Goal: Information Seeking & Learning: Learn about a topic

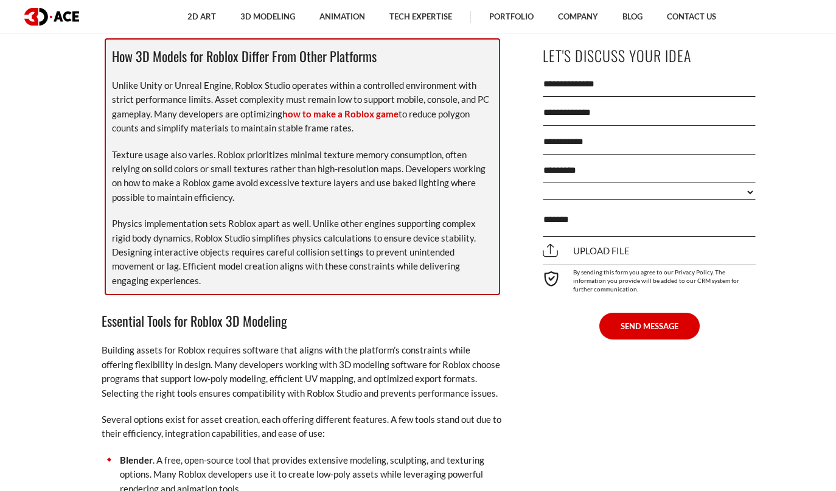
scroll to position [1622, 0]
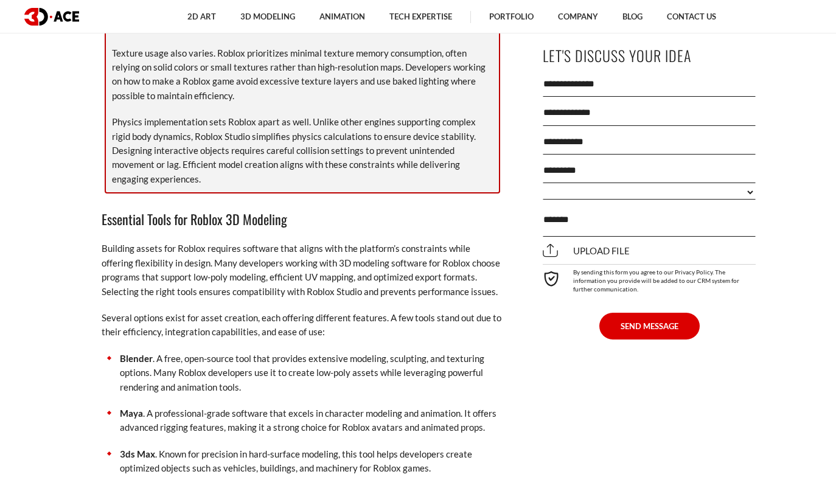
click at [441, 360] on p "Blender . A free, open-source tool that provides extensive modeling, sculpting,…" at bounding box center [312, 373] width 384 height 43
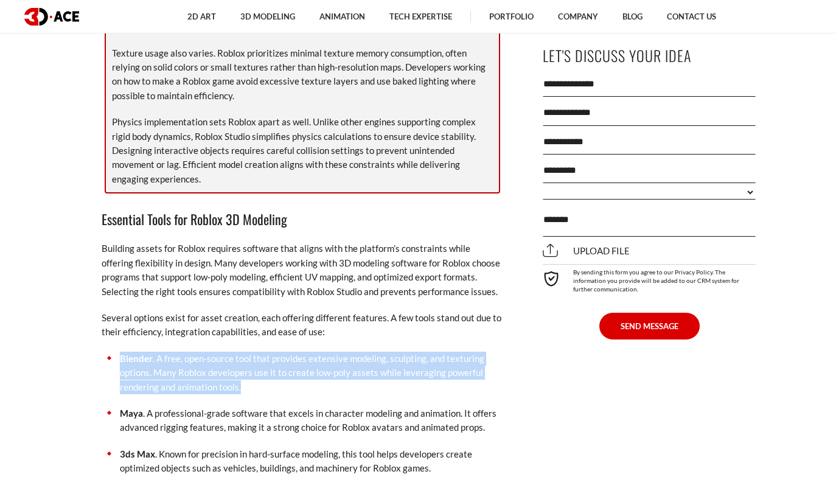
click at [441, 360] on p "Blender . A free, open-source tool that provides extensive modeling, sculpting,…" at bounding box center [312, 373] width 384 height 43
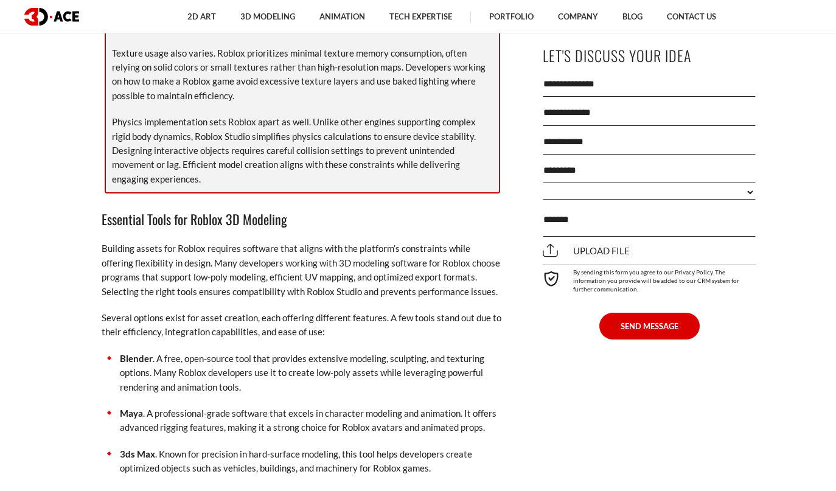
scroll to position [1736, 0]
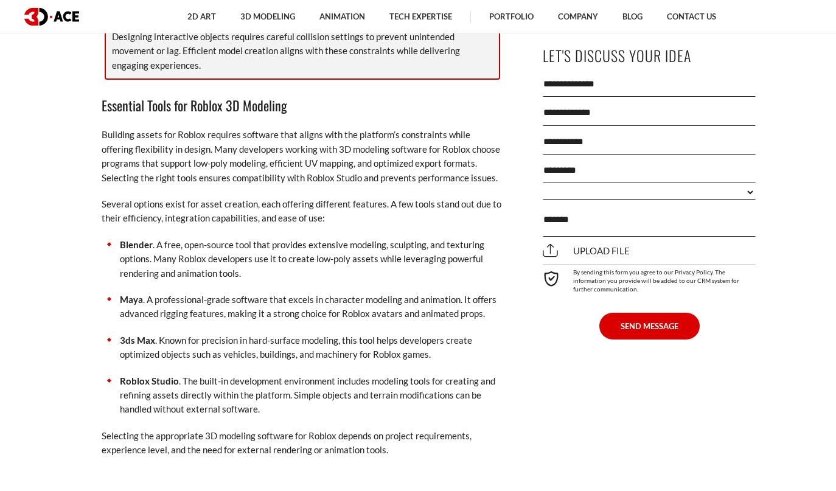
click at [441, 374] on p "Roblox Studio . The built-in development environment includes modeling tools fo…" at bounding box center [312, 395] width 384 height 43
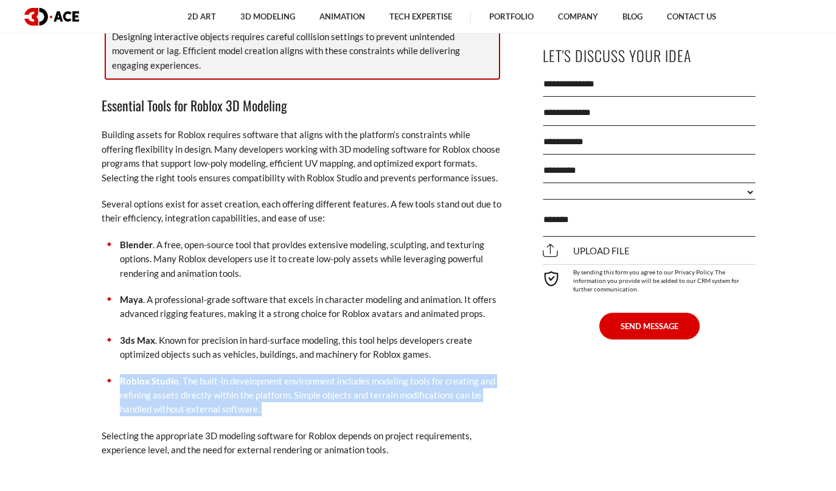
click at [441, 374] on p "Roblox Studio . The built-in development environment includes modeling tools fo…" at bounding box center [312, 395] width 384 height 43
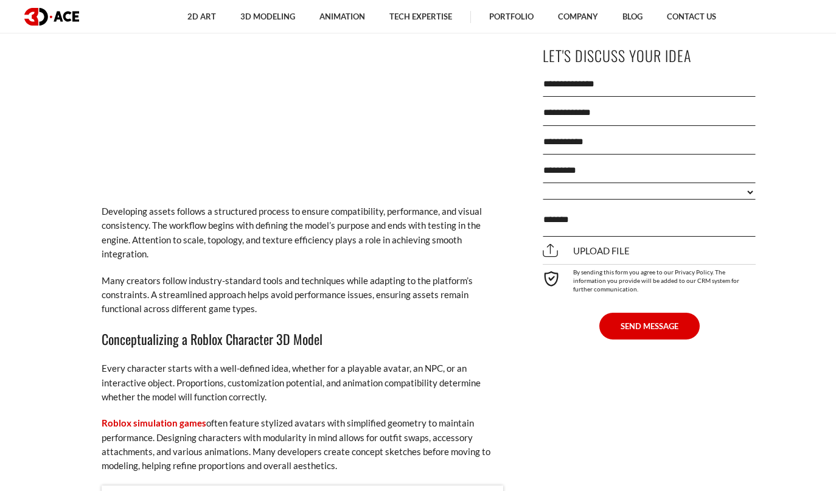
scroll to position [2558, 0]
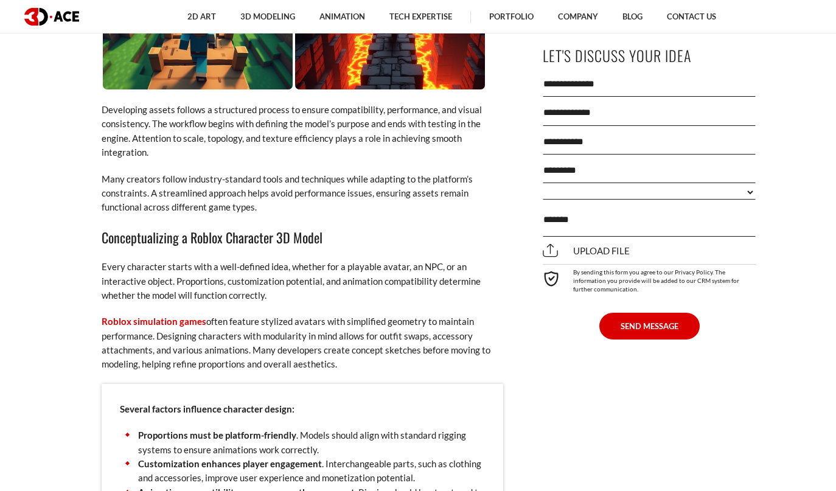
click at [248, 260] on p "Every character starts with a well-defined idea, whether for a playable avatar,…" at bounding box center [303, 281] width 402 height 43
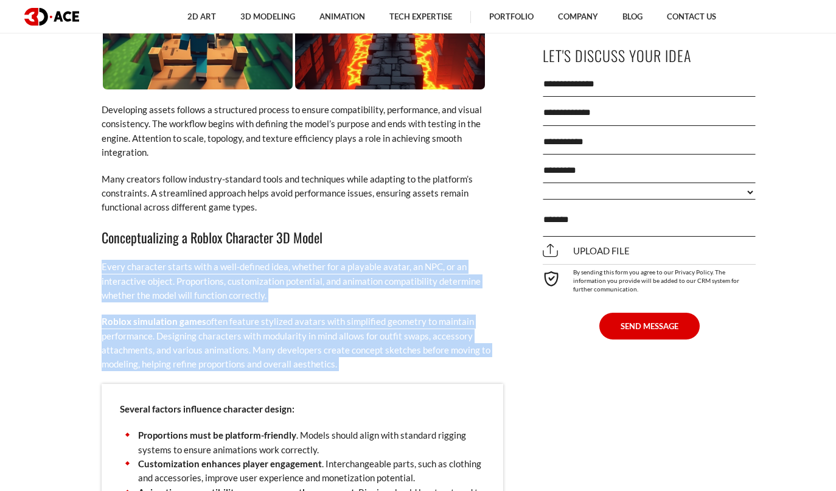
drag, startPoint x: 248, startPoint y: 245, endPoint x: 325, endPoint y: 298, distance: 93.7
click at [325, 315] on p "Roblox simulation games often feature stylized avatars with simplified geometry…" at bounding box center [303, 343] width 402 height 57
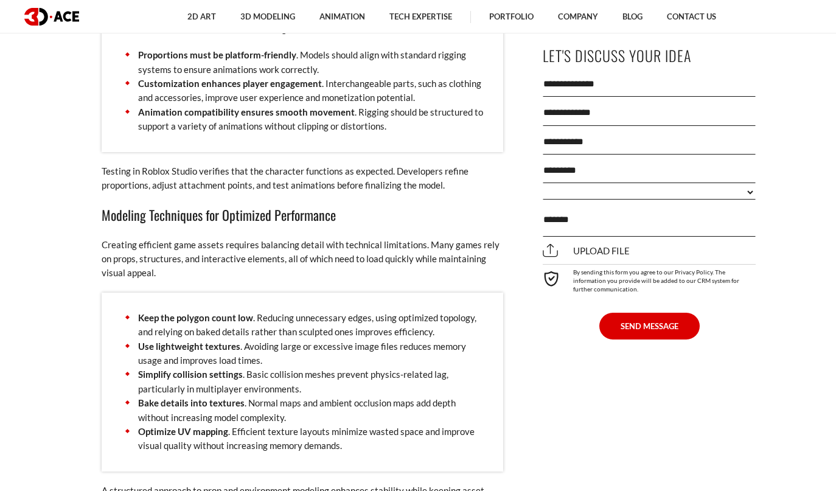
scroll to position [2688, 0]
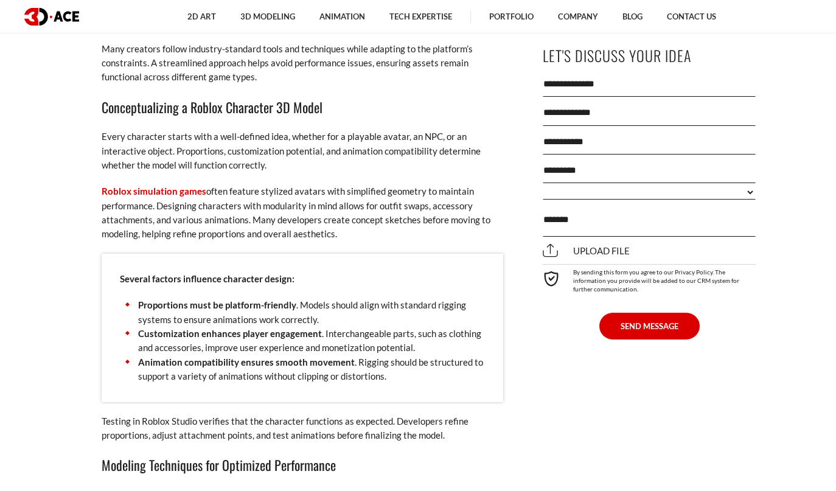
click at [248, 194] on p "Roblox simulation games often feature stylized avatars with simplified geometry…" at bounding box center [303, 212] width 402 height 57
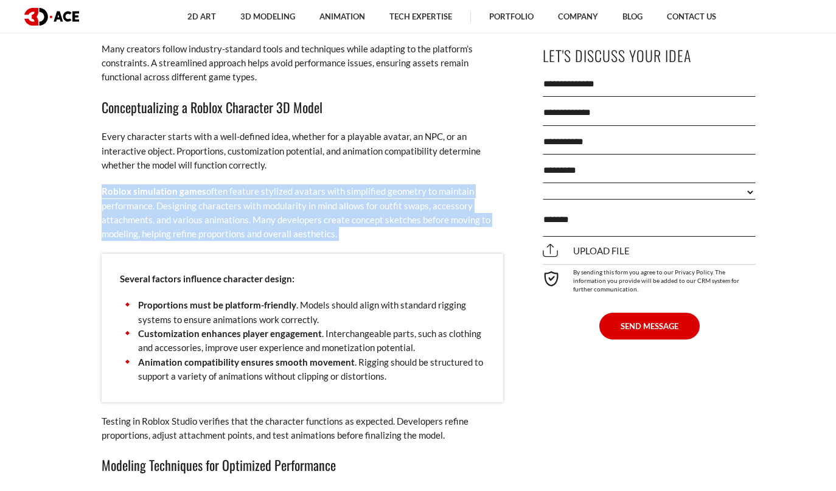
click at [248, 194] on p "Roblox simulation games often feature stylized avatars with simplified geometry…" at bounding box center [303, 212] width 402 height 57
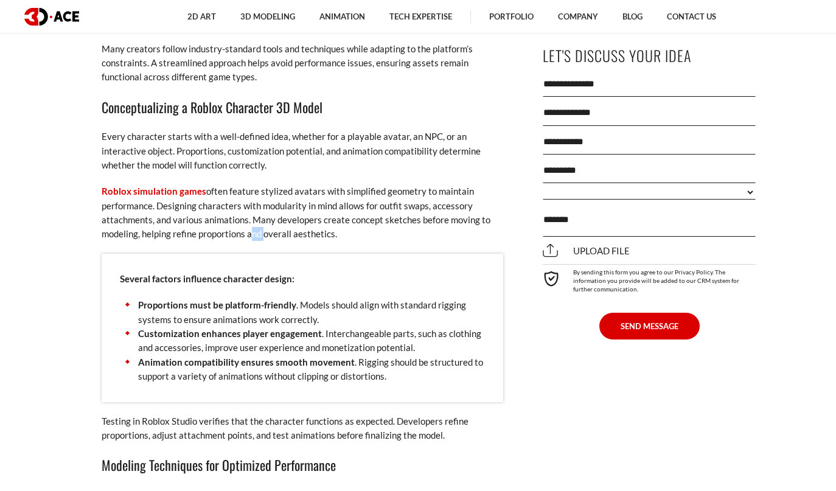
click at [248, 194] on p "Roblox simulation games often feature stylized avatars with simplified geometry…" at bounding box center [303, 212] width 402 height 57
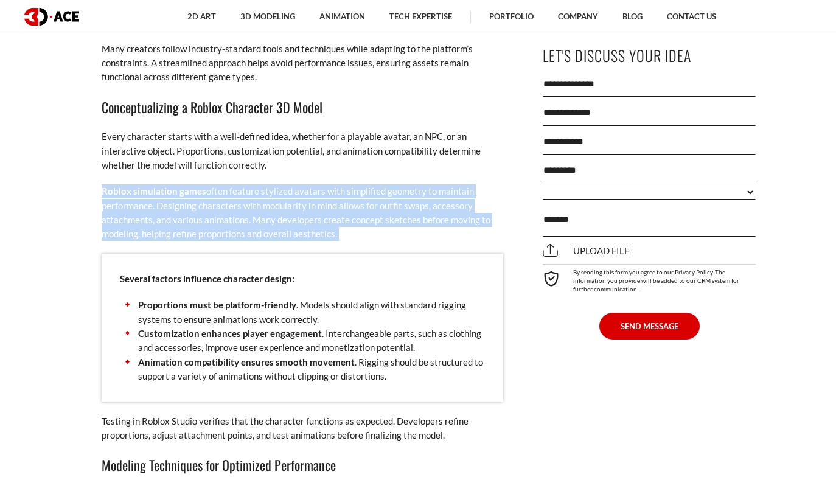
click at [248, 194] on p "Roblox simulation games often feature stylized avatars with simplified geometry…" at bounding box center [303, 212] width 402 height 57
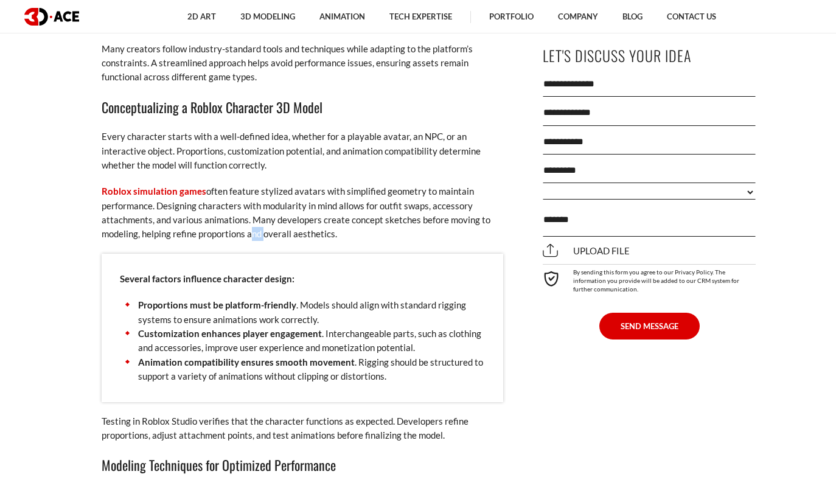
click at [248, 194] on p "Roblox simulation games often feature stylized avatars with simplified geometry…" at bounding box center [303, 212] width 402 height 57
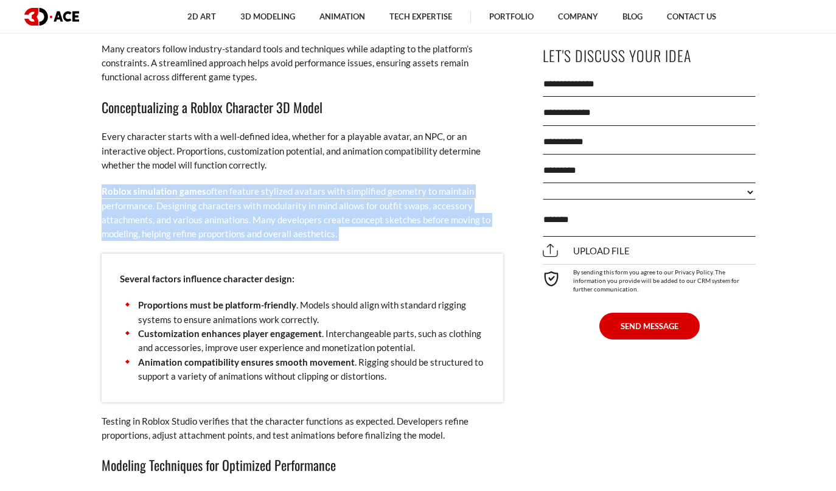
click at [248, 194] on p "Roblox simulation games often feature stylized avatars with simplified geometry…" at bounding box center [303, 212] width 402 height 57
click at [250, 194] on p "Roblox simulation games often feature stylized avatars with simplified geometry…" at bounding box center [303, 212] width 402 height 57
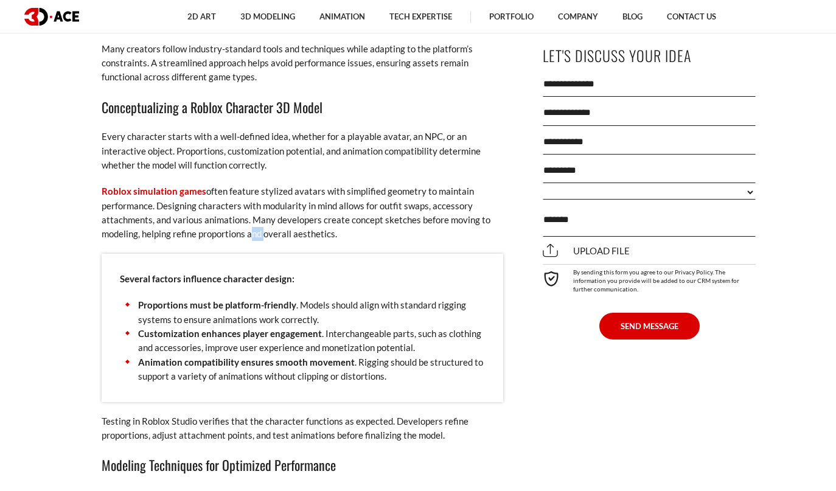
click at [250, 194] on p "Roblox simulation games often feature stylized avatars with simplified geometry…" at bounding box center [303, 212] width 402 height 57
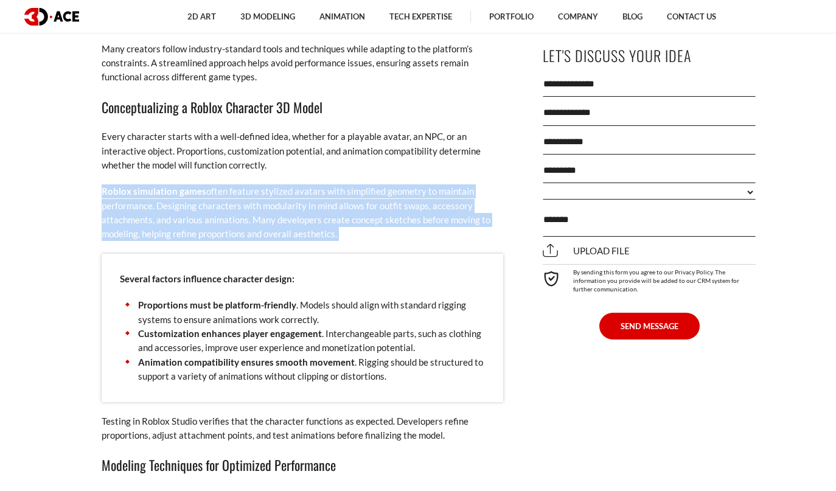
click at [250, 194] on p "Roblox simulation games often feature stylized avatars with simplified geometry…" at bounding box center [303, 212] width 402 height 57
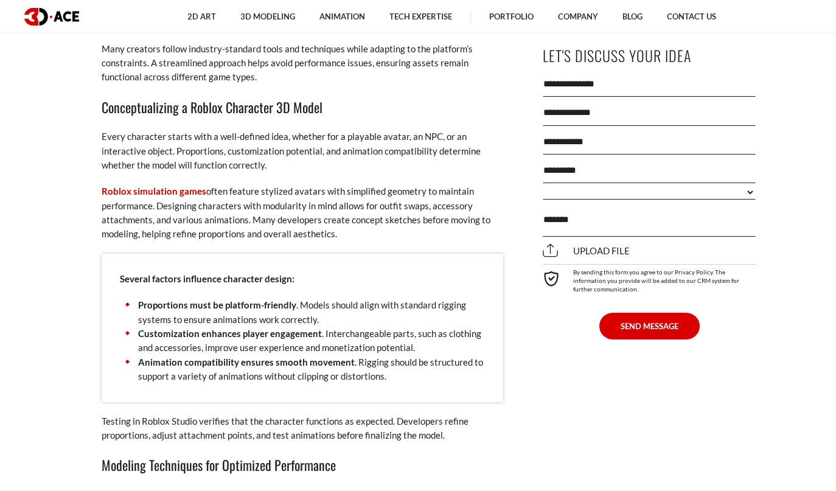
click at [208, 186] on p "Roblox simulation games often feature stylized avatars with simplified geometry…" at bounding box center [303, 212] width 402 height 57
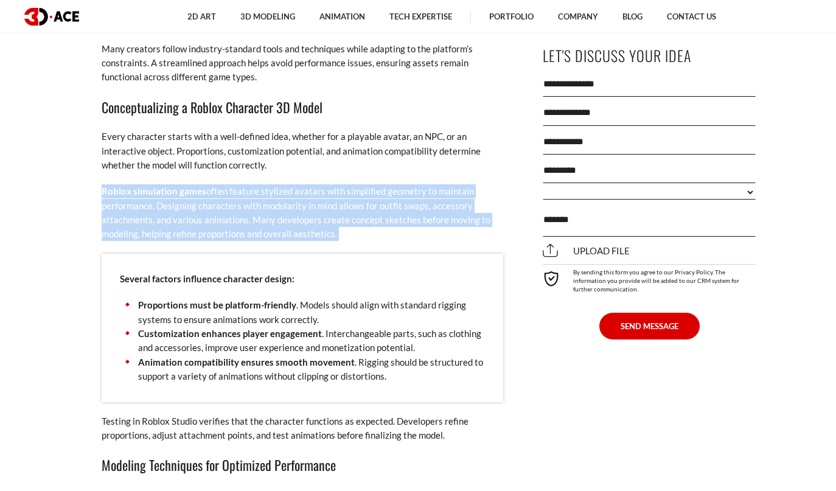
click at [208, 186] on p "Roblox simulation games often feature stylized avatars with simplified geometry…" at bounding box center [303, 212] width 402 height 57
click at [222, 186] on p "Roblox simulation games often feature stylized avatars with simplified geometry…" at bounding box center [303, 212] width 402 height 57
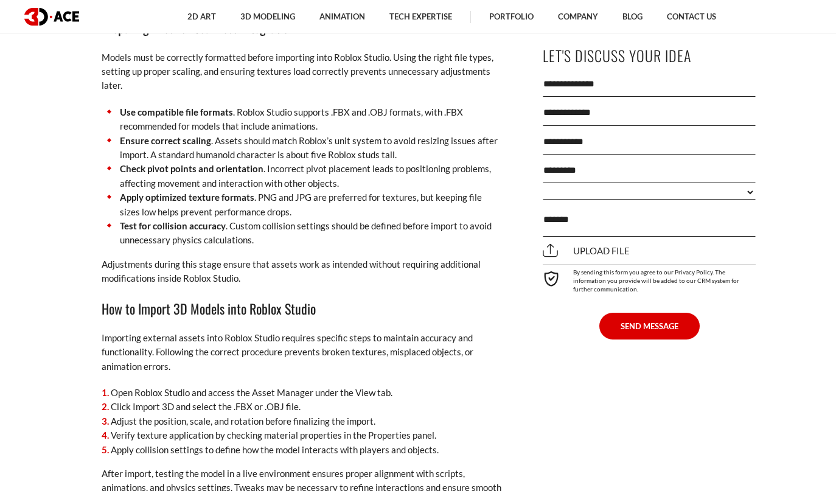
scroll to position [4508, 0]
